Goal: Task Accomplishment & Management: Use online tool/utility

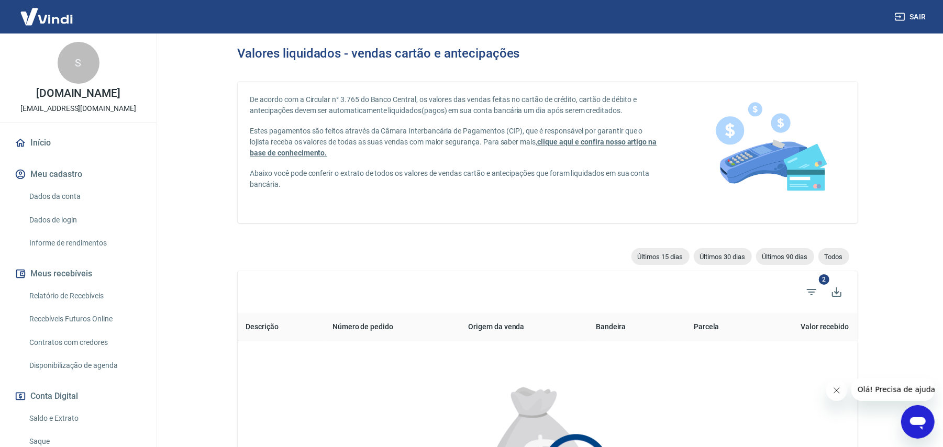
click at [59, 149] on link "Início" at bounding box center [78, 142] width 131 height 23
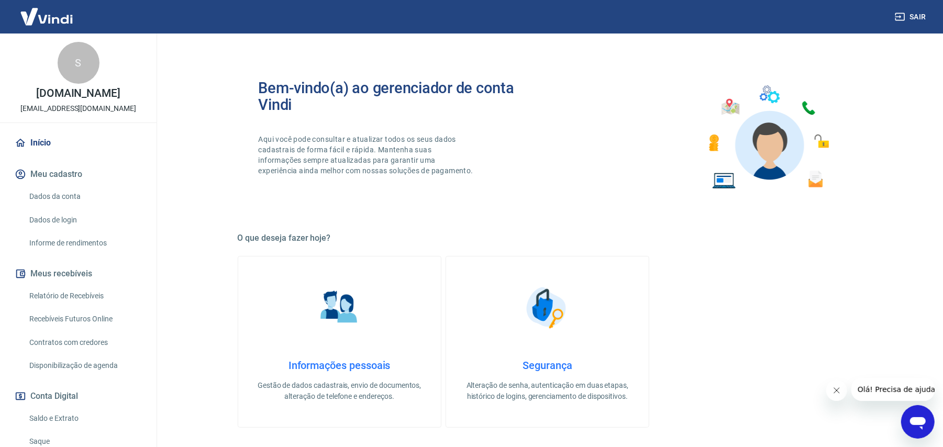
scroll to position [369, 0]
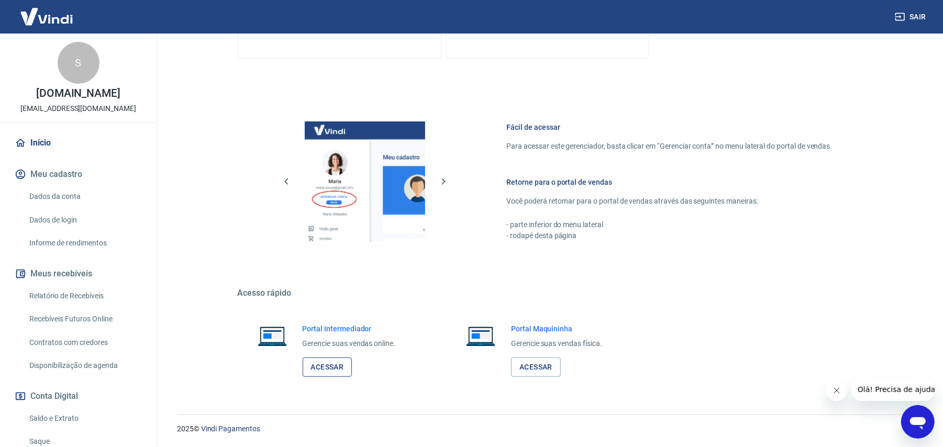
click at [331, 371] on link "Acessar" at bounding box center [328, 366] width 50 height 19
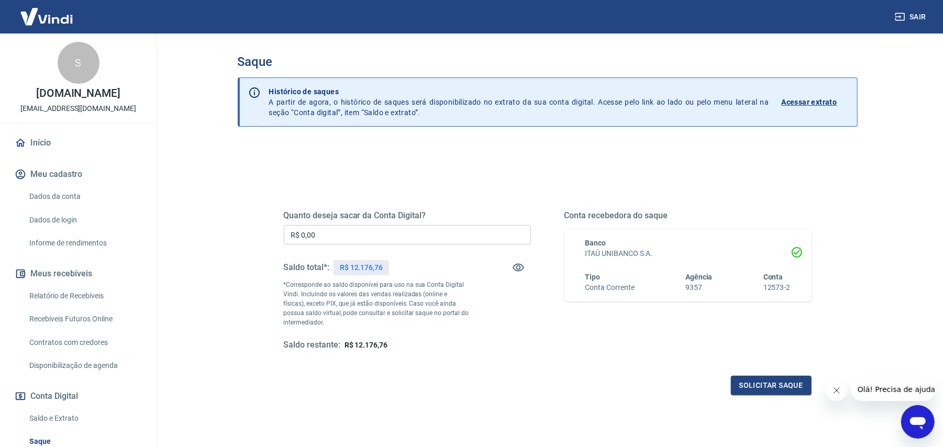
click at [329, 243] on input "R$ 0,00" at bounding box center [407, 234] width 247 height 19
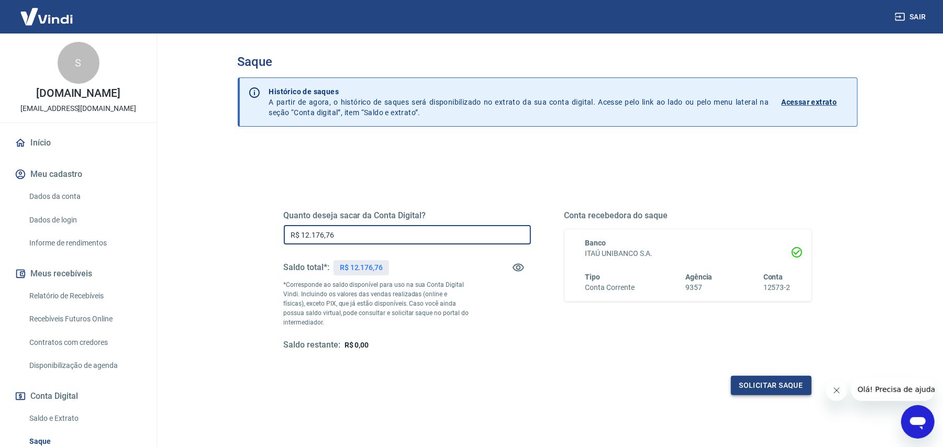
type input "R$ 12.176,76"
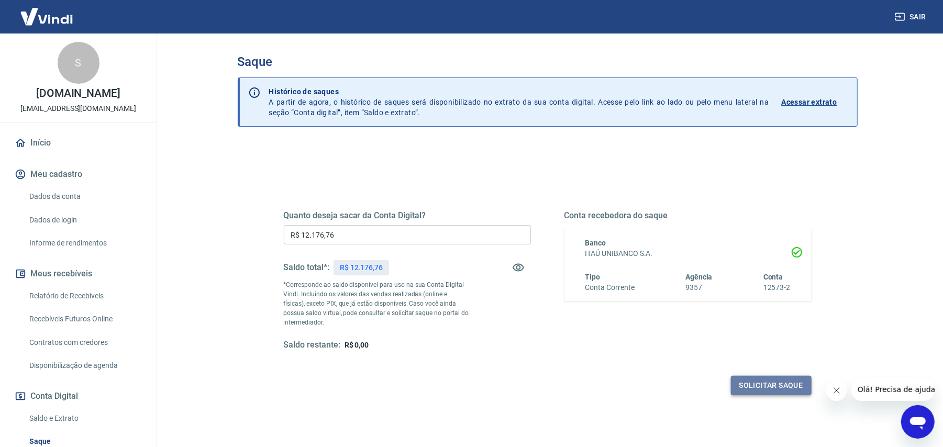
click at [750, 390] on button "Solicitar saque" at bounding box center [771, 385] width 81 height 19
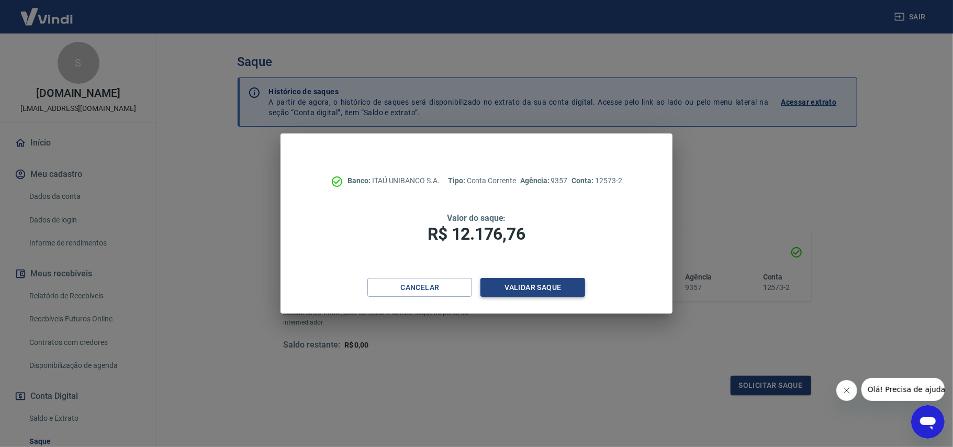
click at [529, 281] on button "Validar saque" at bounding box center [533, 287] width 105 height 19
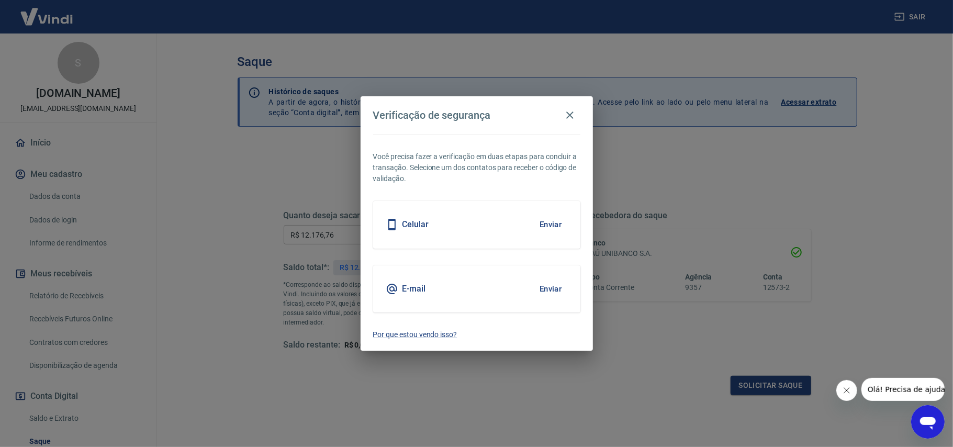
click at [553, 281] on button "Enviar" at bounding box center [551, 289] width 34 height 22
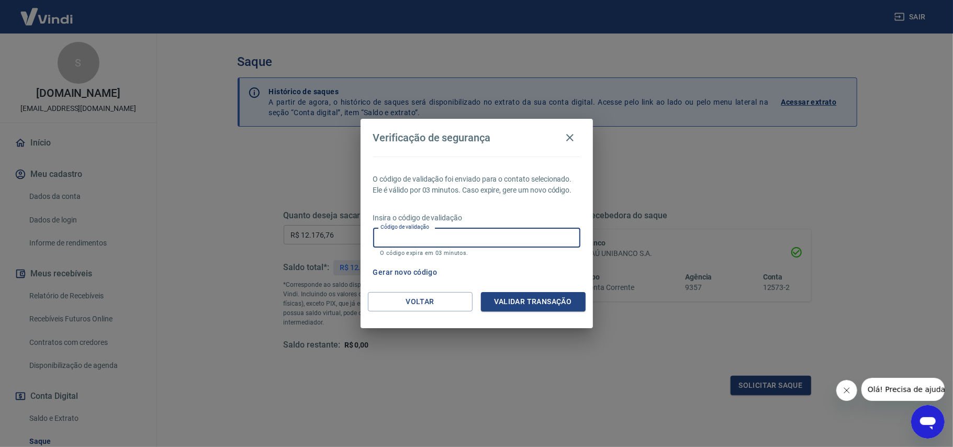
click at [434, 236] on input "Código de validação" at bounding box center [476, 237] width 207 height 19
paste input "899778"
type input "899778"
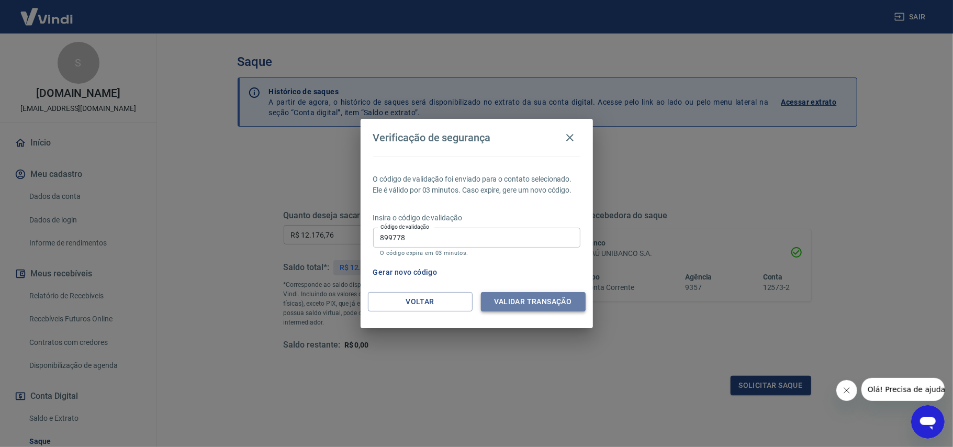
click at [545, 293] on button "Validar transação" at bounding box center [533, 301] width 105 height 19
